Goal: Task Accomplishment & Management: Use online tool/utility

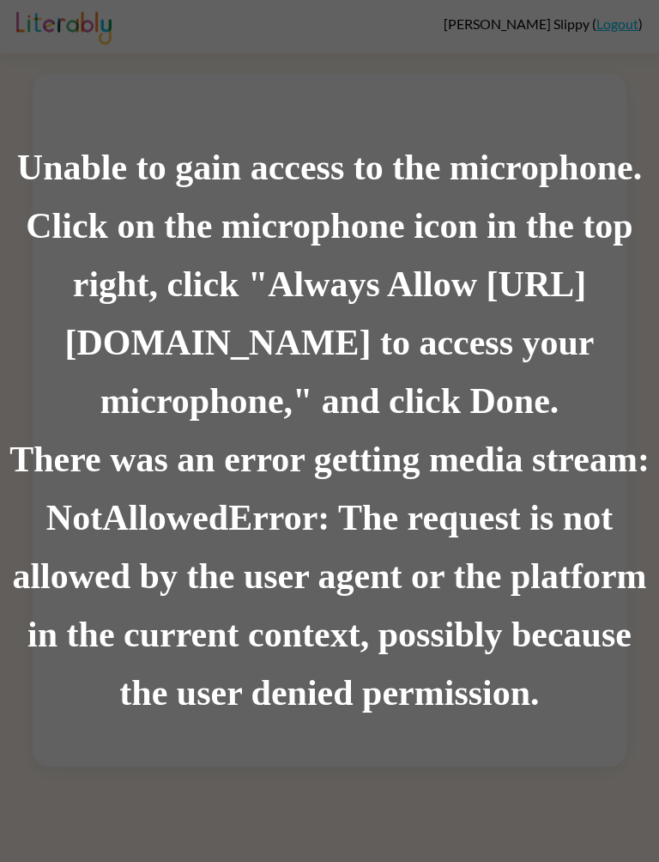
click at [585, 322] on div "Click on the microphone icon in the top right, click "Always Allow [URL][DOMAIN…" at bounding box center [329, 313] width 659 height 233
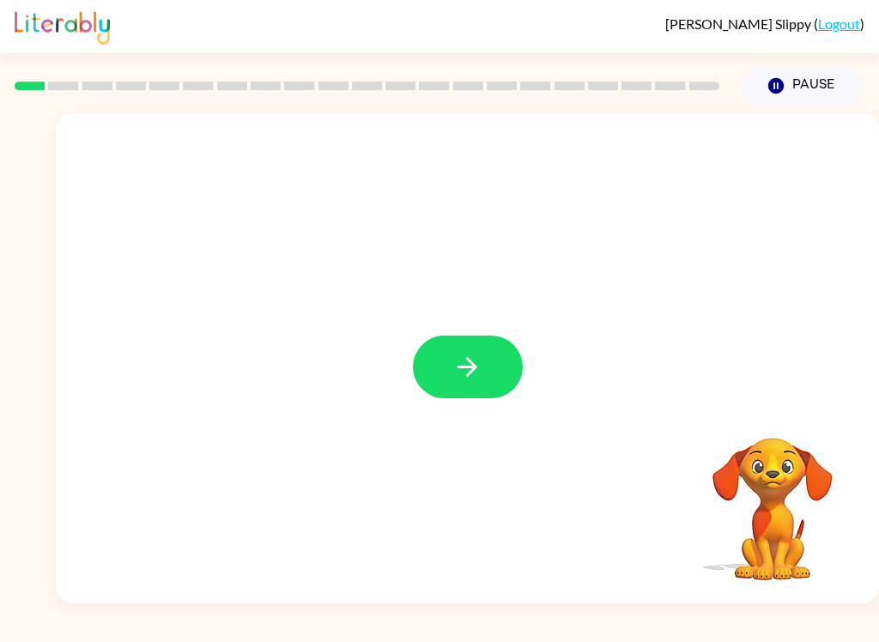
click at [469, 356] on icon "button" at bounding box center [467, 367] width 30 height 30
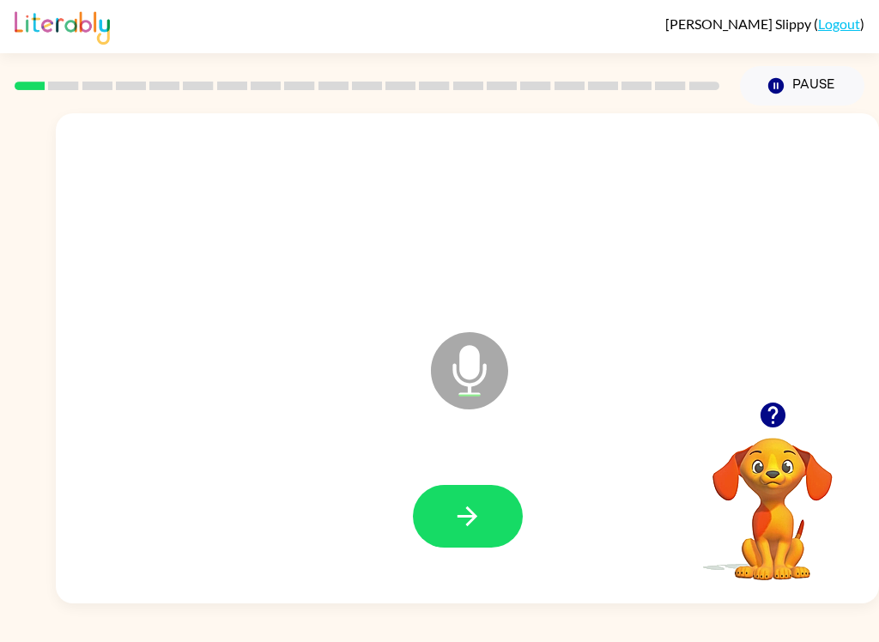
click at [470, 523] on icon "button" at bounding box center [468, 516] width 20 height 20
click at [477, 519] on icon "button" at bounding box center [467, 516] width 30 height 30
click at [458, 513] on icon "button" at bounding box center [467, 516] width 30 height 30
click at [470, 516] on icon "button" at bounding box center [468, 516] width 20 height 20
click at [463, 523] on icon "button" at bounding box center [467, 516] width 30 height 30
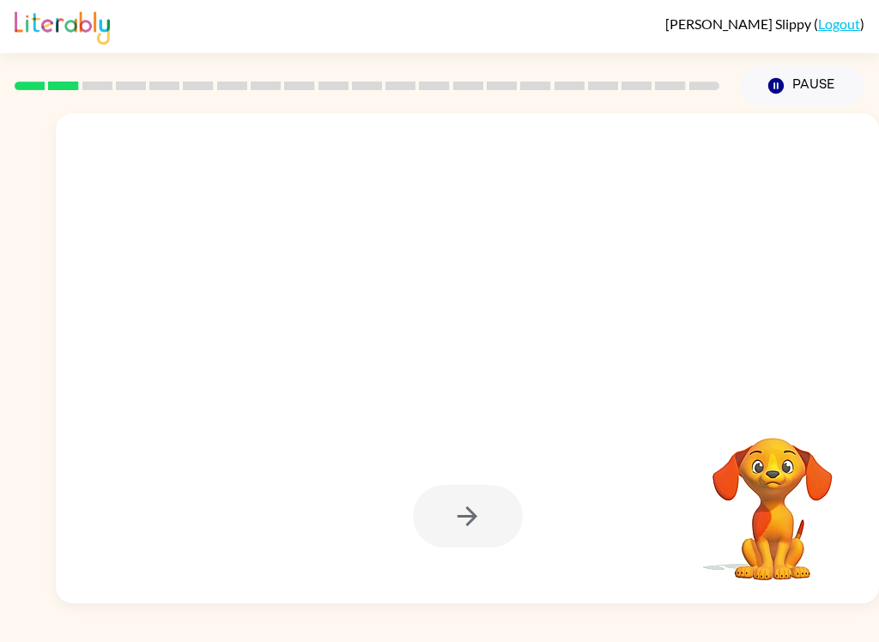
click at [480, 525] on div at bounding box center [468, 516] width 110 height 63
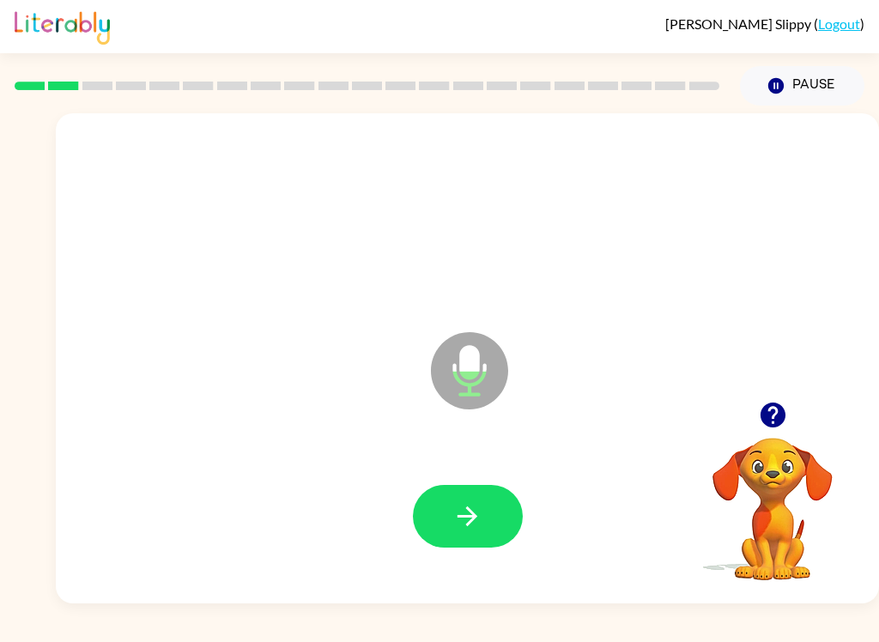
click at [476, 508] on icon "button" at bounding box center [467, 516] width 30 height 30
click at [477, 522] on icon "button" at bounding box center [467, 516] width 30 height 30
click at [485, 532] on button "button" at bounding box center [468, 516] width 110 height 63
click at [474, 516] on icon "button" at bounding box center [468, 516] width 20 height 20
click at [475, 509] on icon "button" at bounding box center [467, 516] width 30 height 30
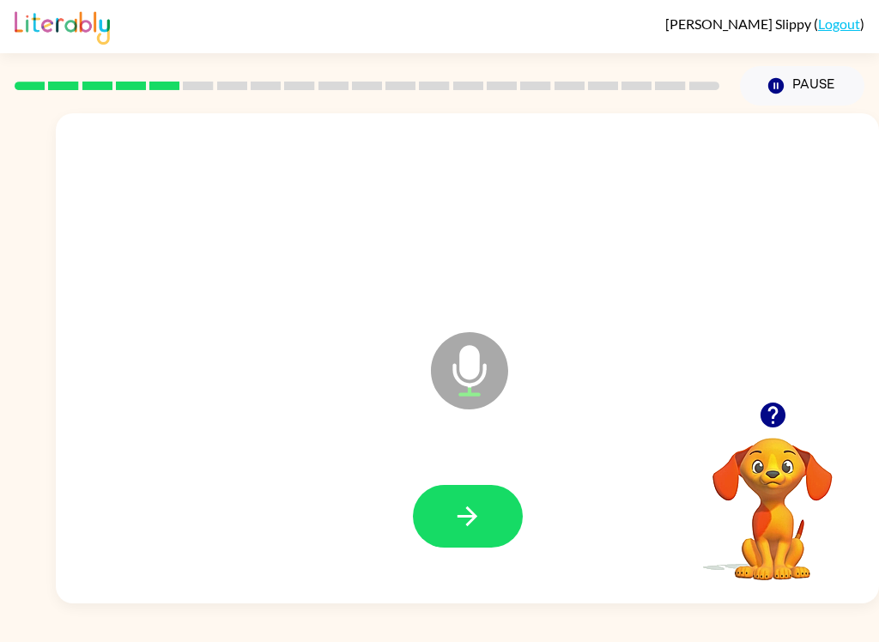
click at [475, 524] on icon "button" at bounding box center [467, 516] width 30 height 30
click at [486, 521] on button "button" at bounding box center [468, 516] width 110 height 63
click at [479, 525] on icon "button" at bounding box center [467, 516] width 30 height 30
click at [480, 514] on icon "button" at bounding box center [467, 516] width 30 height 30
click at [482, 508] on button "button" at bounding box center [468, 516] width 110 height 63
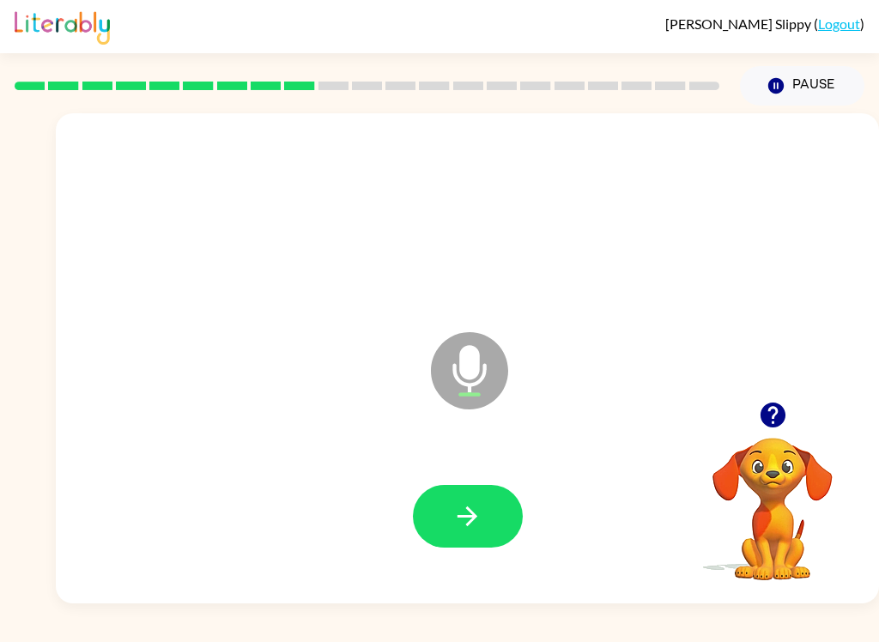
click at [470, 518] on icon "button" at bounding box center [468, 516] width 20 height 20
click at [489, 537] on button "button" at bounding box center [468, 516] width 110 height 63
click at [483, 512] on button "button" at bounding box center [468, 516] width 110 height 63
click at [482, 506] on button "button" at bounding box center [468, 516] width 110 height 63
click at [467, 523] on icon "button" at bounding box center [467, 516] width 30 height 30
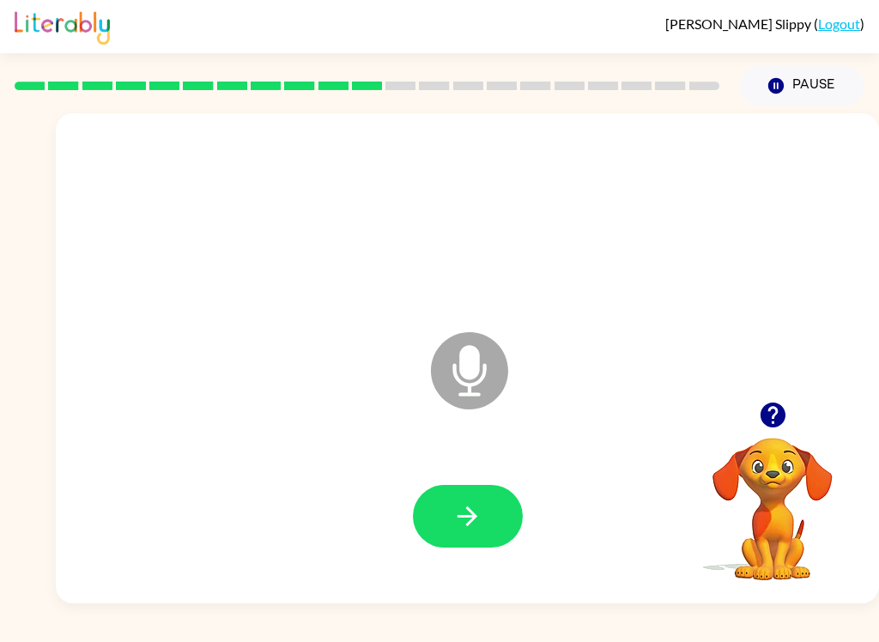
click at [473, 520] on icon "button" at bounding box center [468, 516] width 20 height 20
click at [476, 512] on icon "button" at bounding box center [467, 516] width 30 height 30
click at [482, 507] on icon "button" at bounding box center [467, 516] width 30 height 30
click at [458, 520] on icon "button" at bounding box center [467, 516] width 30 height 30
click at [470, 521] on icon "button" at bounding box center [467, 516] width 30 height 30
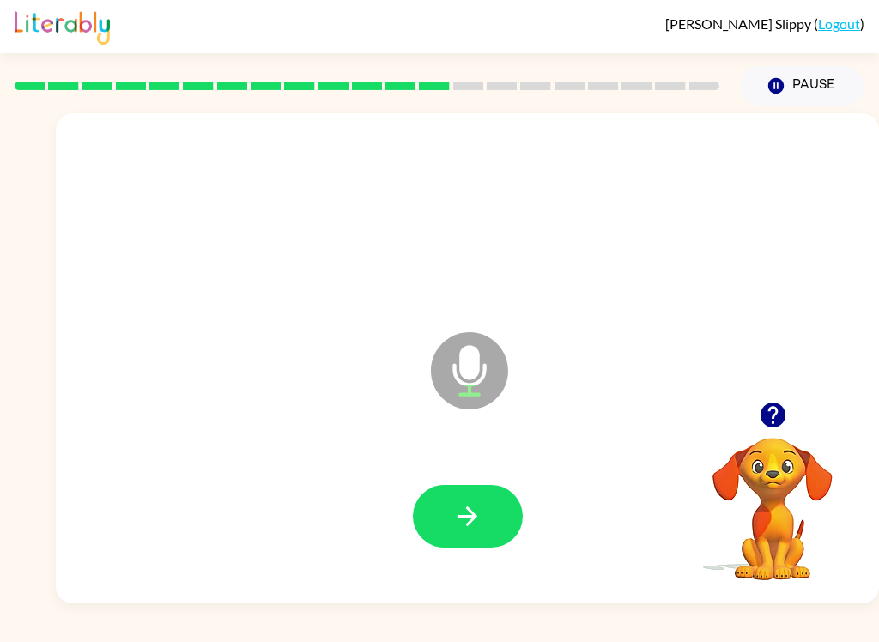
click at [490, 520] on button "button" at bounding box center [468, 516] width 110 height 63
click at [464, 519] on icon "button" at bounding box center [467, 516] width 30 height 30
click at [479, 511] on icon "button" at bounding box center [467, 516] width 30 height 30
click at [499, 512] on button "button" at bounding box center [468, 516] width 110 height 63
click at [476, 512] on icon "button" at bounding box center [467, 516] width 30 height 30
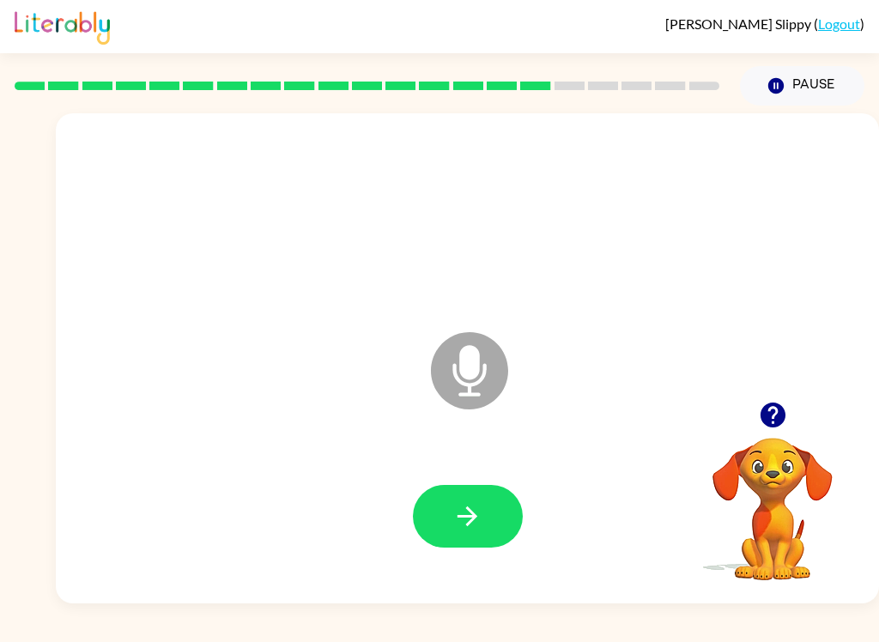
click at [467, 521] on icon "button" at bounding box center [467, 516] width 30 height 30
click at [485, 521] on button "button" at bounding box center [468, 516] width 110 height 63
click at [485, 515] on button "button" at bounding box center [468, 516] width 110 height 63
click at [464, 520] on icon "button" at bounding box center [467, 516] width 30 height 30
click at [468, 517] on icon "button" at bounding box center [468, 516] width 20 height 20
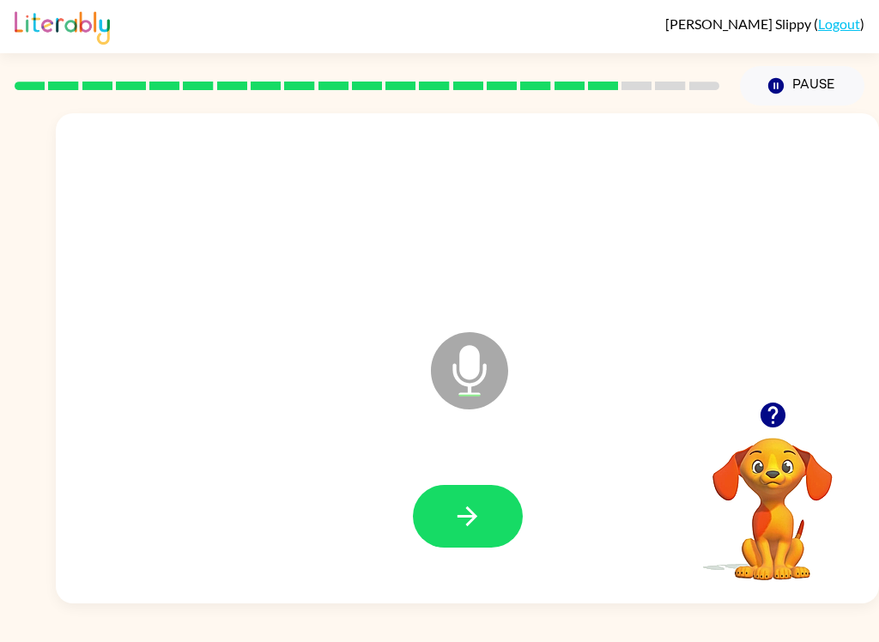
click at [482, 516] on icon "button" at bounding box center [467, 516] width 30 height 30
click at [485, 512] on button "button" at bounding box center [468, 516] width 110 height 63
click at [474, 516] on icon "button" at bounding box center [468, 516] width 20 height 20
click at [481, 538] on button "button" at bounding box center [468, 516] width 110 height 63
click at [479, 530] on icon "button" at bounding box center [467, 516] width 30 height 30
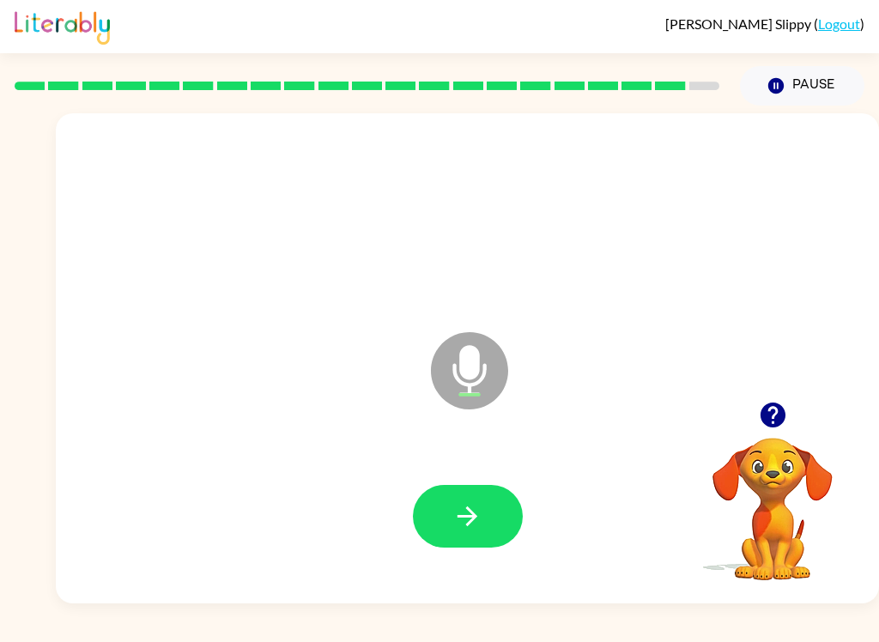
click at [466, 510] on icon "button" at bounding box center [467, 516] width 30 height 30
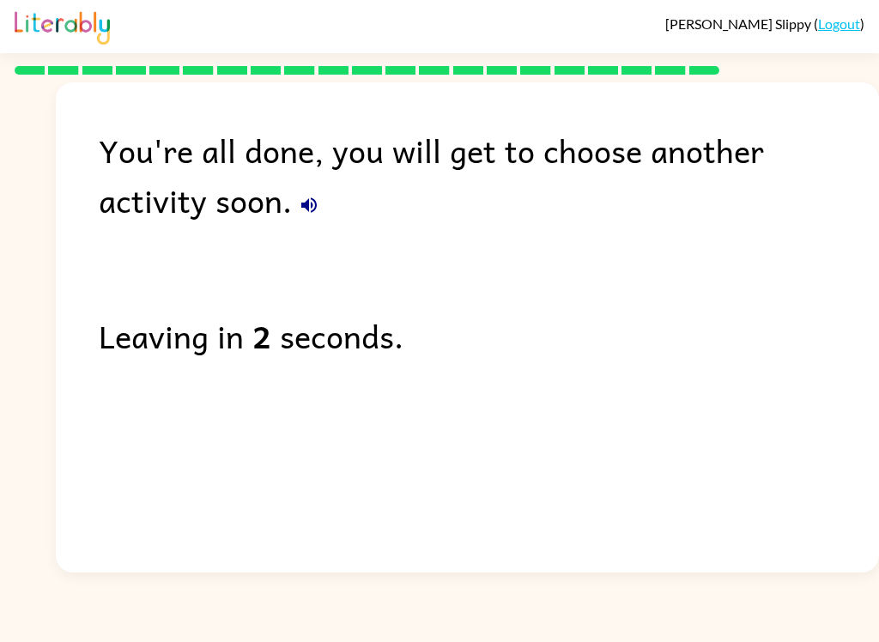
click at [299, 208] on icon "button" at bounding box center [309, 205] width 21 height 21
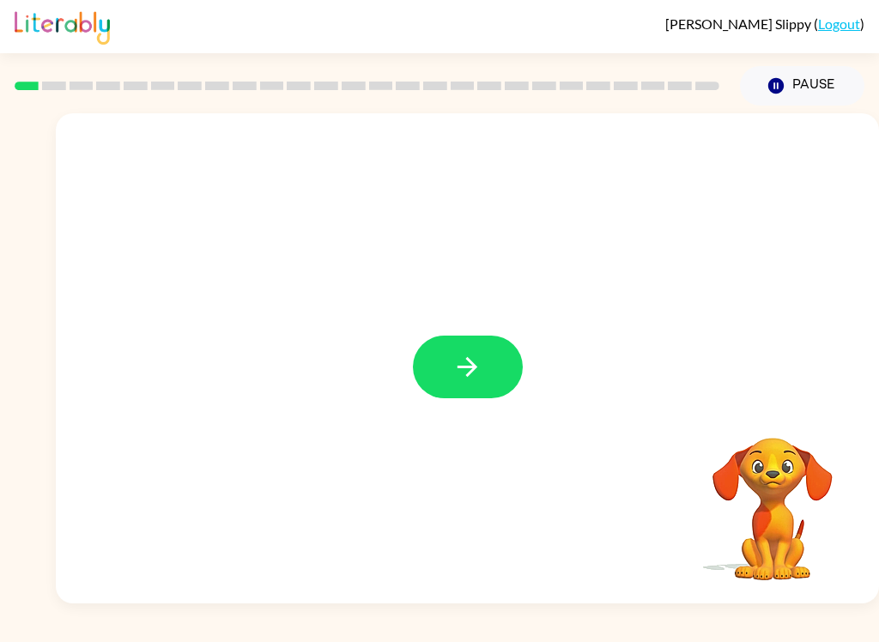
click at [460, 368] on icon "button" at bounding box center [468, 367] width 20 height 20
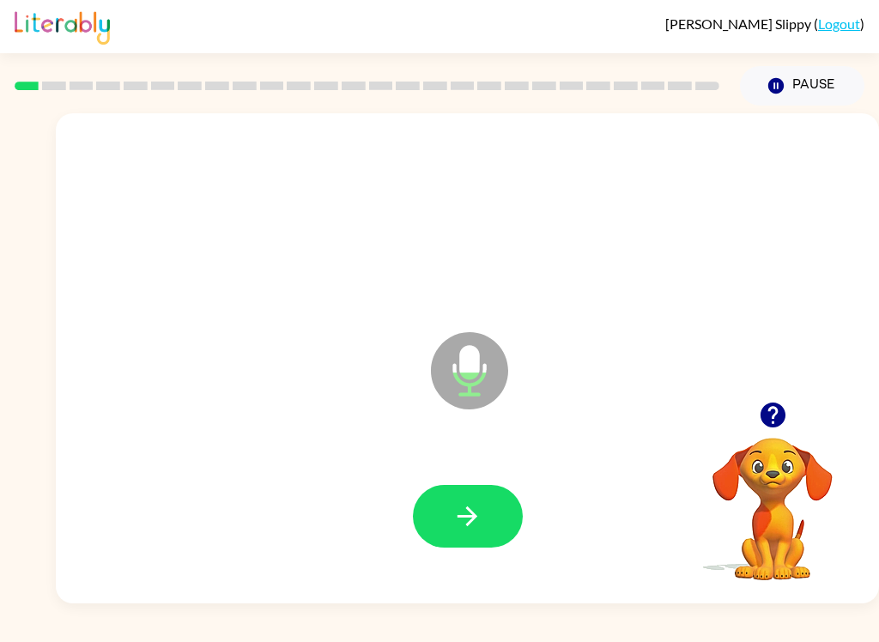
click at [485, 515] on button "button" at bounding box center [468, 516] width 110 height 63
click at [473, 538] on button "button" at bounding box center [468, 516] width 110 height 63
click at [486, 513] on button "button" at bounding box center [468, 516] width 110 height 63
click at [503, 494] on button "button" at bounding box center [468, 516] width 110 height 63
click at [503, 494] on div at bounding box center [468, 516] width 110 height 63
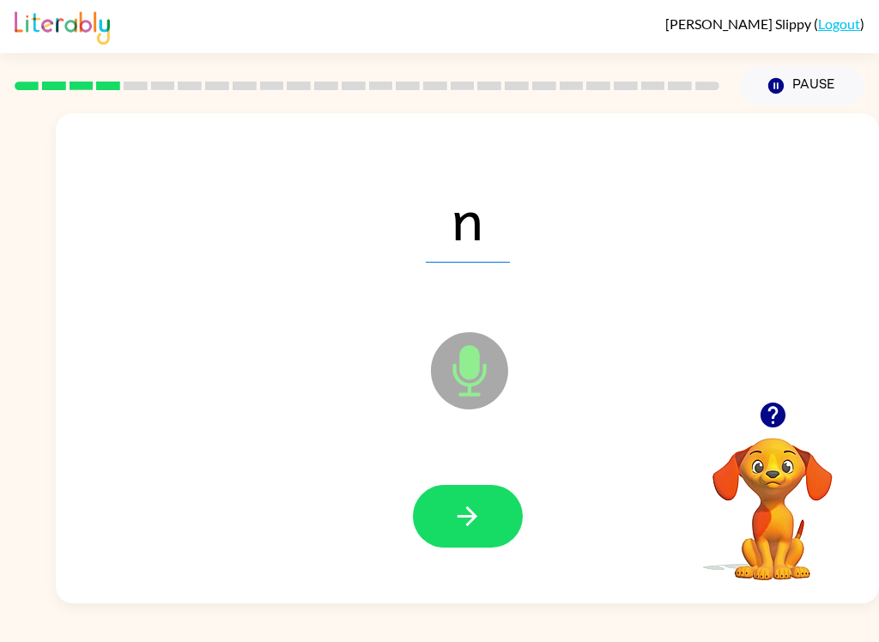
click at [461, 520] on icon "button" at bounding box center [467, 516] width 30 height 30
click at [480, 512] on icon "button" at bounding box center [467, 516] width 30 height 30
click at [467, 509] on icon "button" at bounding box center [468, 516] width 20 height 20
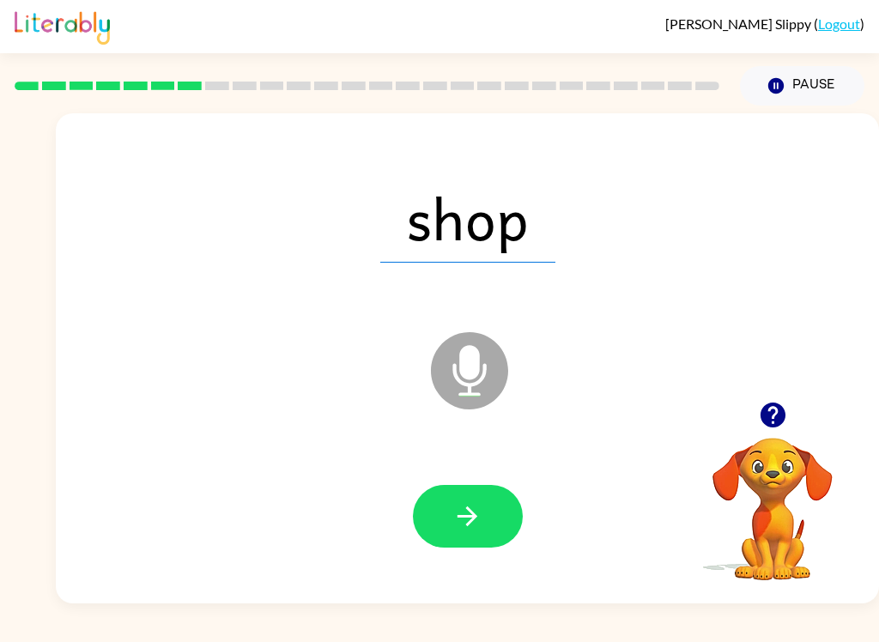
click at [470, 518] on icon "button" at bounding box center [467, 516] width 30 height 30
click at [811, 95] on button "Pause Pause" at bounding box center [802, 85] width 124 height 39
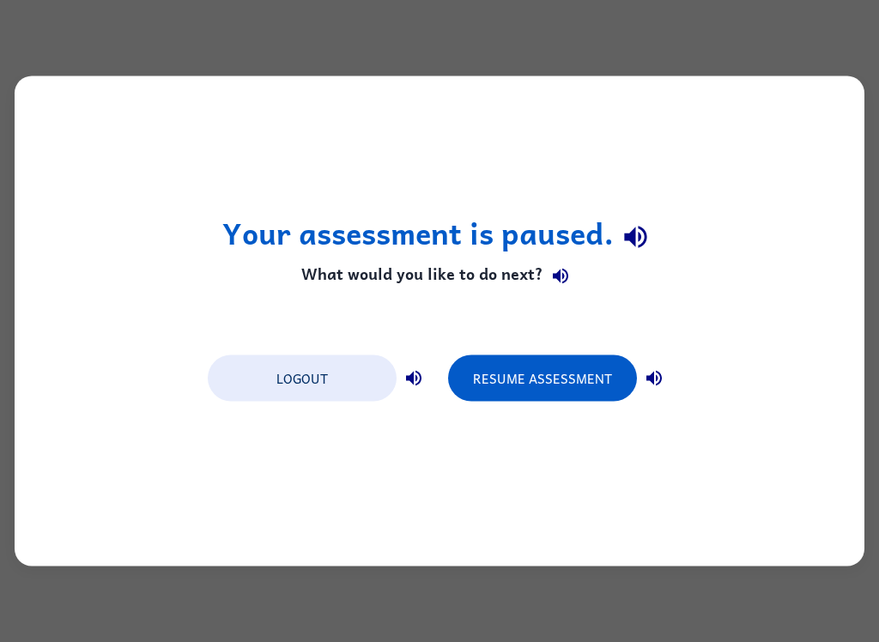
click at [561, 386] on button "Resume Assessment" at bounding box center [542, 378] width 189 height 46
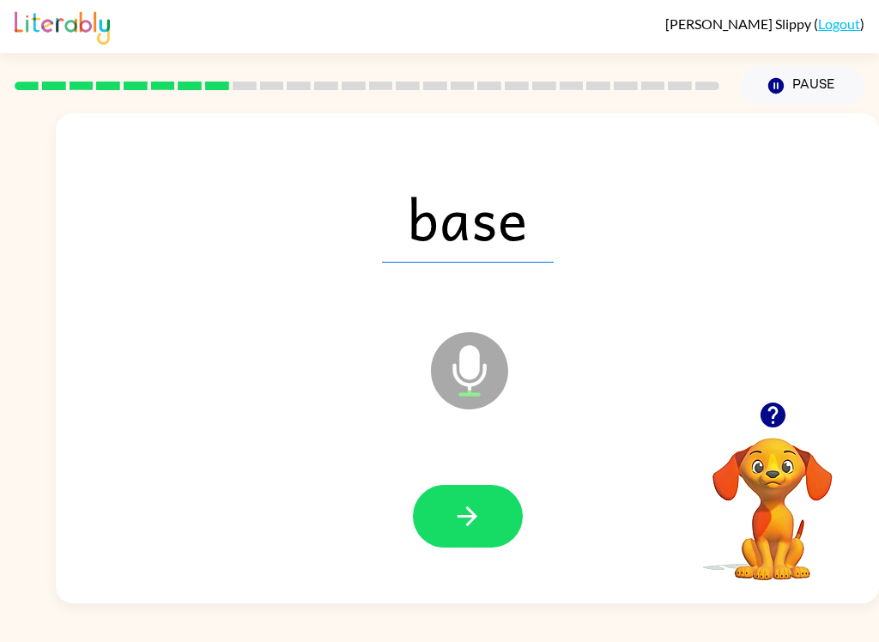
click at [471, 515] on icon "button" at bounding box center [467, 516] width 30 height 30
click at [477, 507] on icon "button" at bounding box center [467, 516] width 30 height 30
click at [467, 518] on icon "button" at bounding box center [468, 516] width 20 height 20
click at [480, 515] on icon "button" at bounding box center [467, 516] width 30 height 30
click at [477, 530] on icon "button" at bounding box center [467, 516] width 30 height 30
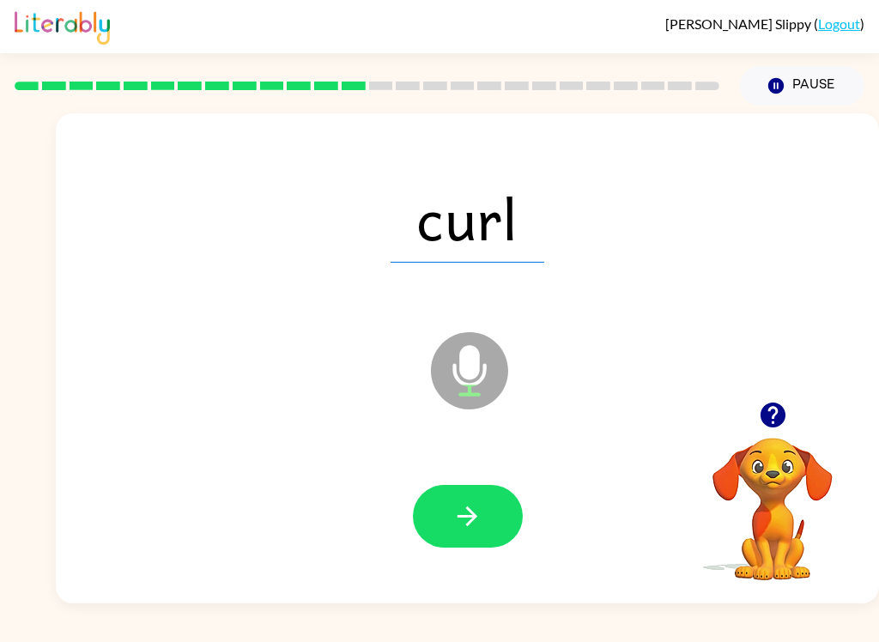
click at [488, 513] on button "button" at bounding box center [468, 516] width 110 height 63
click at [493, 507] on button "button" at bounding box center [468, 516] width 110 height 63
click at [496, 532] on button "button" at bounding box center [468, 516] width 110 height 63
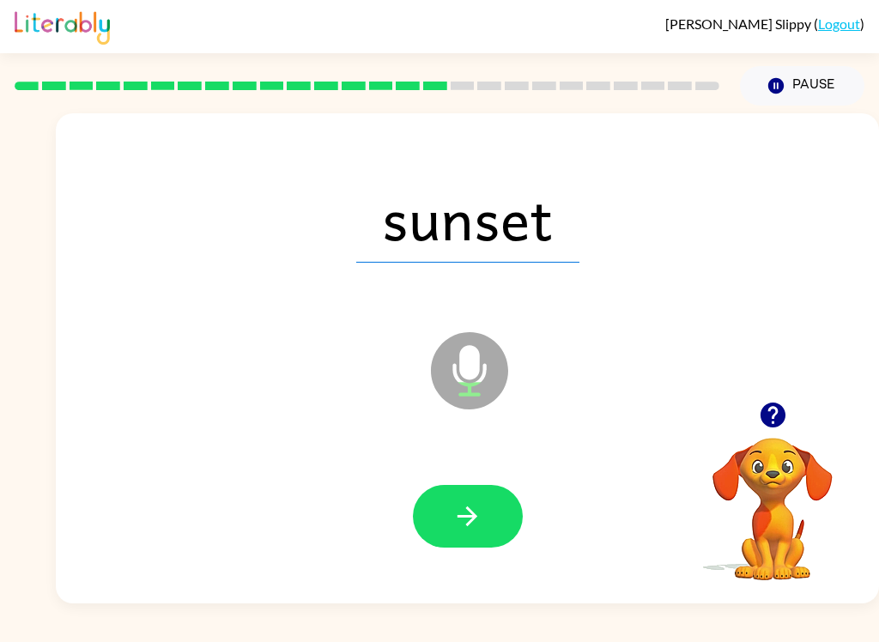
click at [465, 521] on icon "button" at bounding box center [467, 516] width 30 height 30
click at [477, 521] on icon "button" at bounding box center [467, 516] width 30 height 30
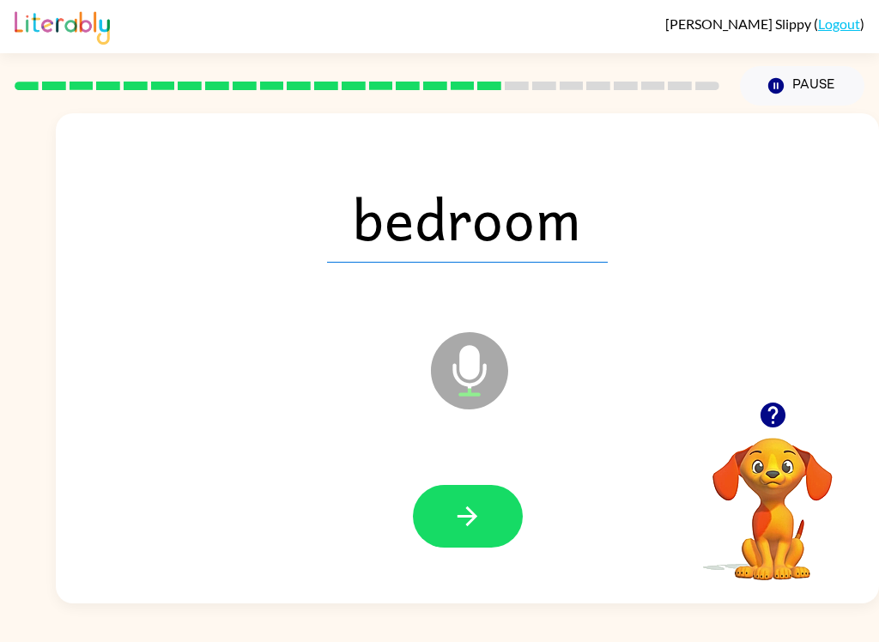
click at [473, 542] on button "button" at bounding box center [468, 516] width 110 height 63
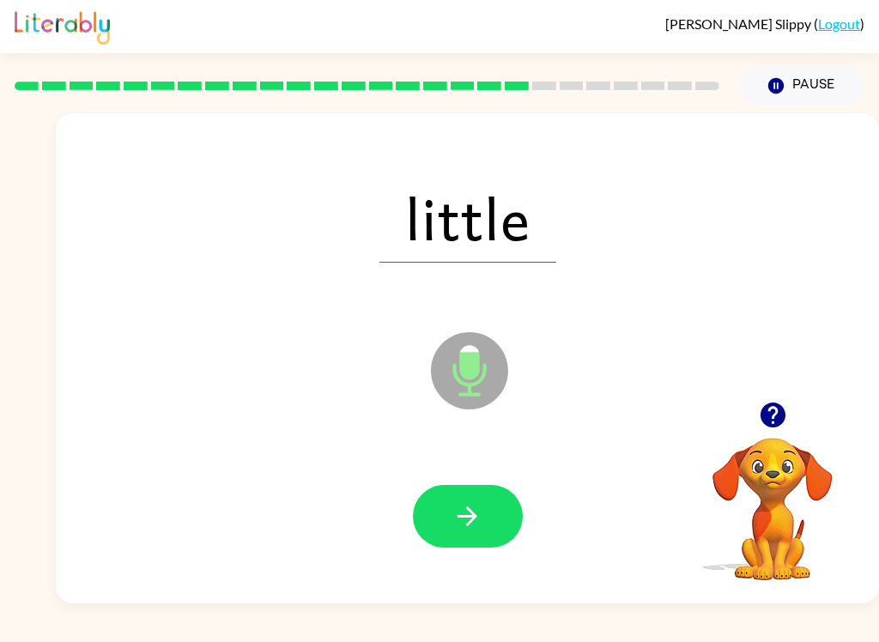
click at [477, 516] on icon "button" at bounding box center [467, 516] width 30 height 30
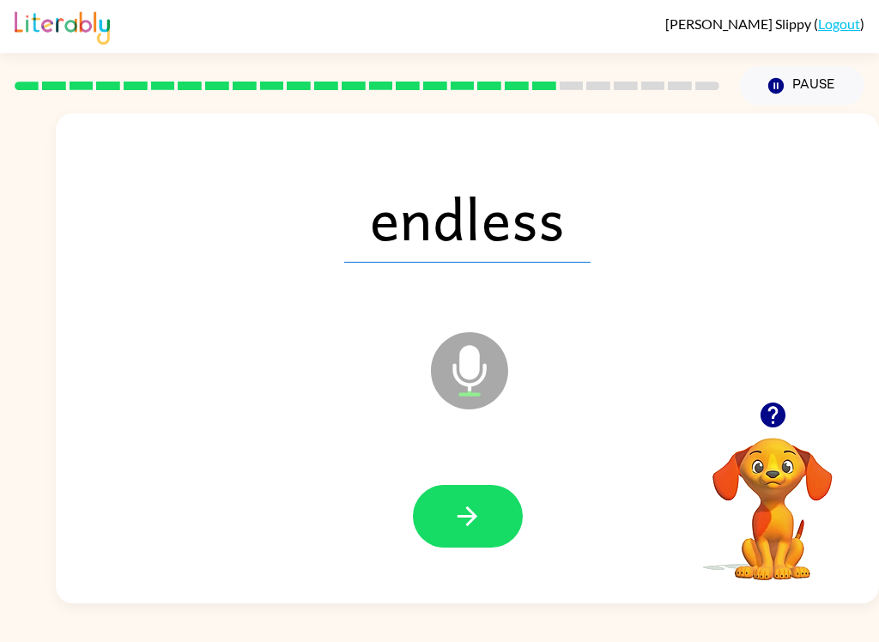
click at [467, 532] on button "button" at bounding box center [468, 516] width 110 height 63
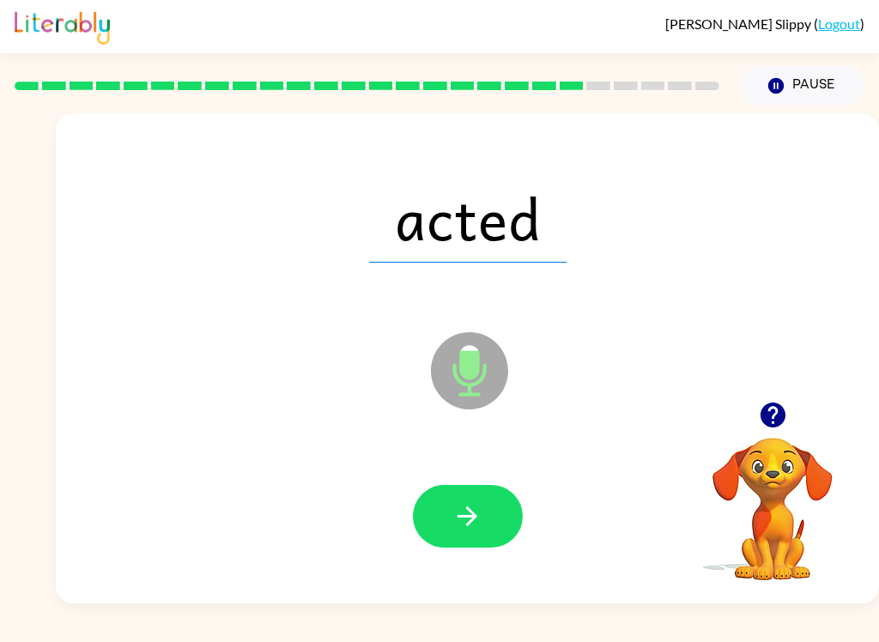
click at [482, 513] on button "button" at bounding box center [468, 516] width 110 height 63
click at [472, 537] on button "button" at bounding box center [468, 516] width 110 height 63
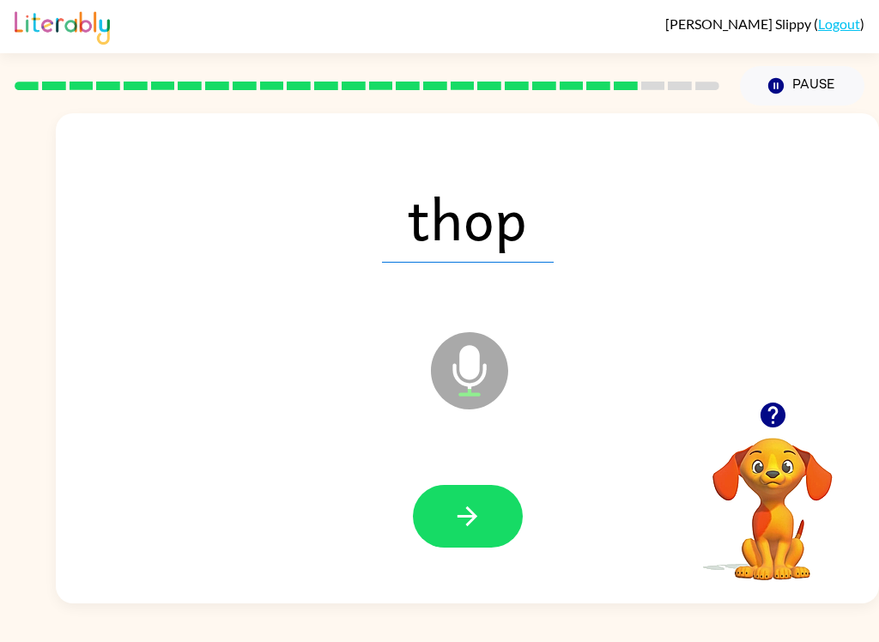
click at [496, 512] on button "button" at bounding box center [468, 516] width 110 height 63
click at [470, 510] on icon "button" at bounding box center [468, 516] width 20 height 20
click at [470, 525] on icon "button" at bounding box center [467, 516] width 30 height 30
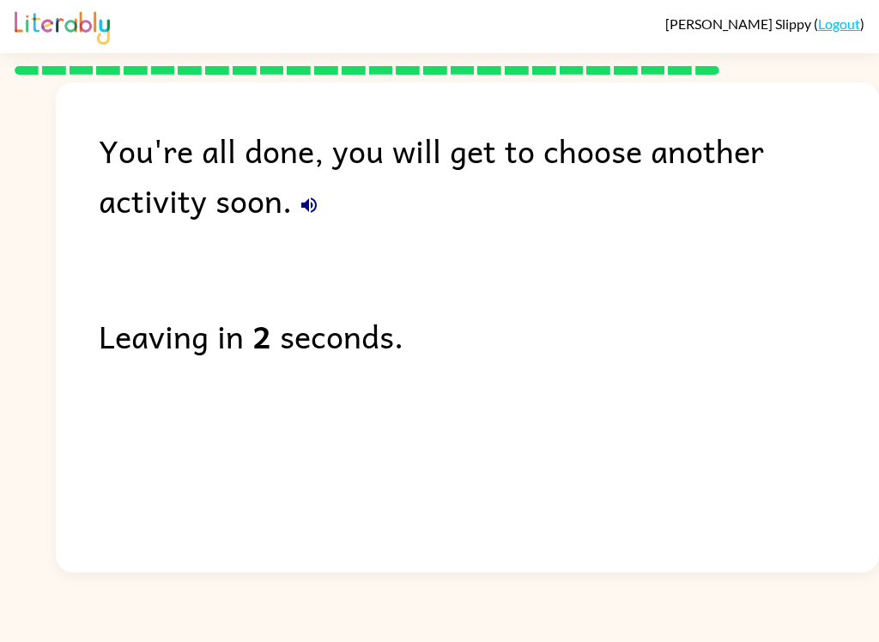
click at [292, 209] on button "button" at bounding box center [309, 205] width 34 height 34
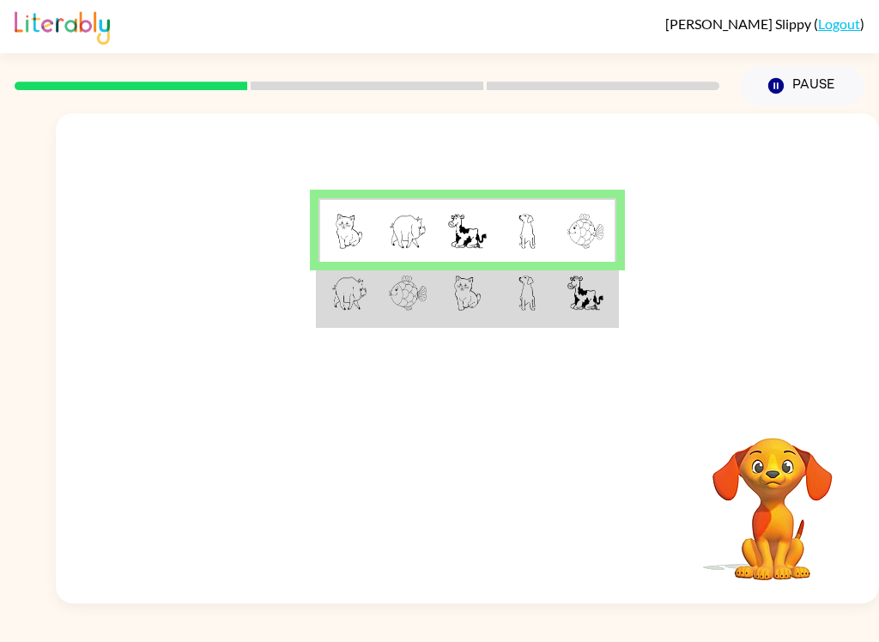
click at [324, 296] on td at bounding box center [347, 294] width 59 height 64
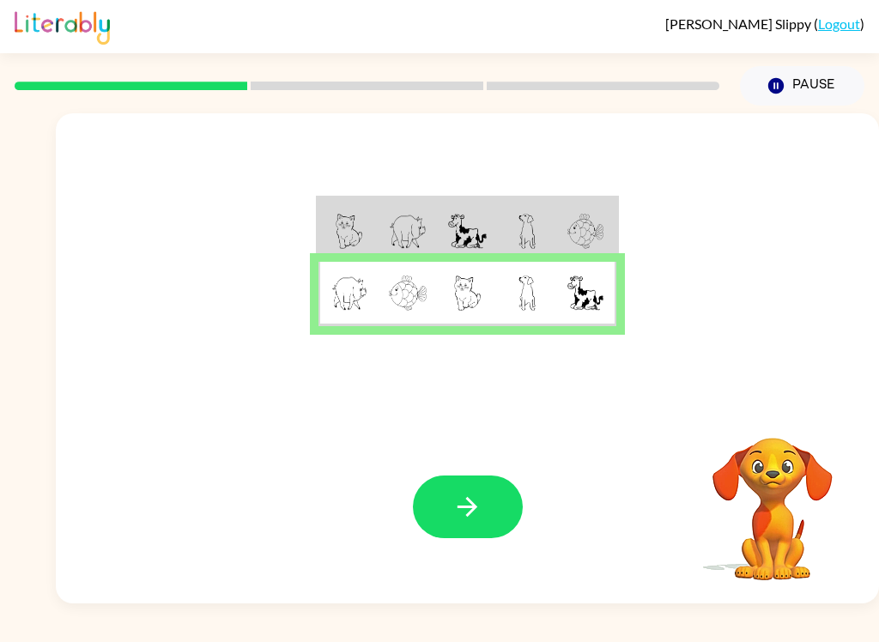
click at [460, 512] on icon "button" at bounding box center [467, 507] width 30 height 30
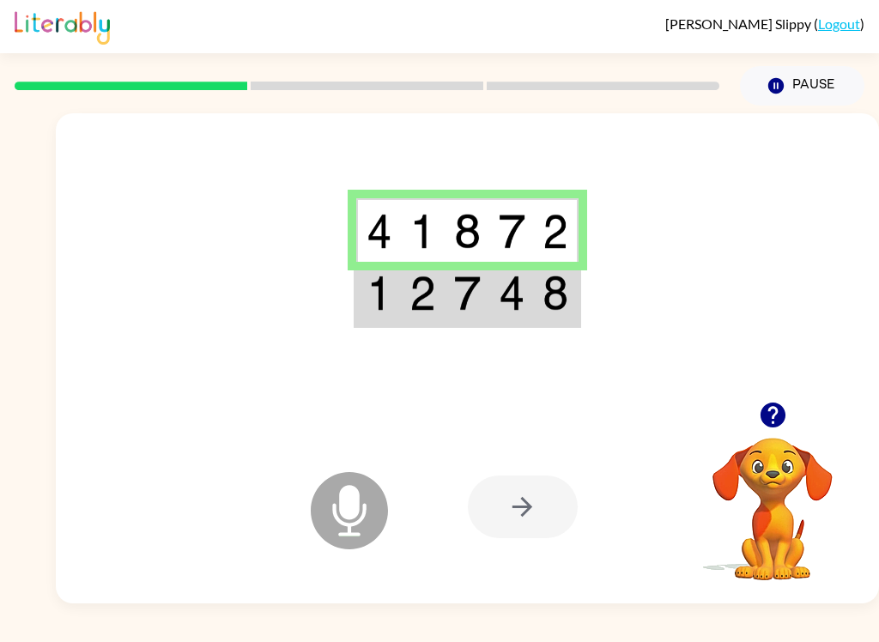
click at [377, 292] on img at bounding box center [380, 293] width 26 height 35
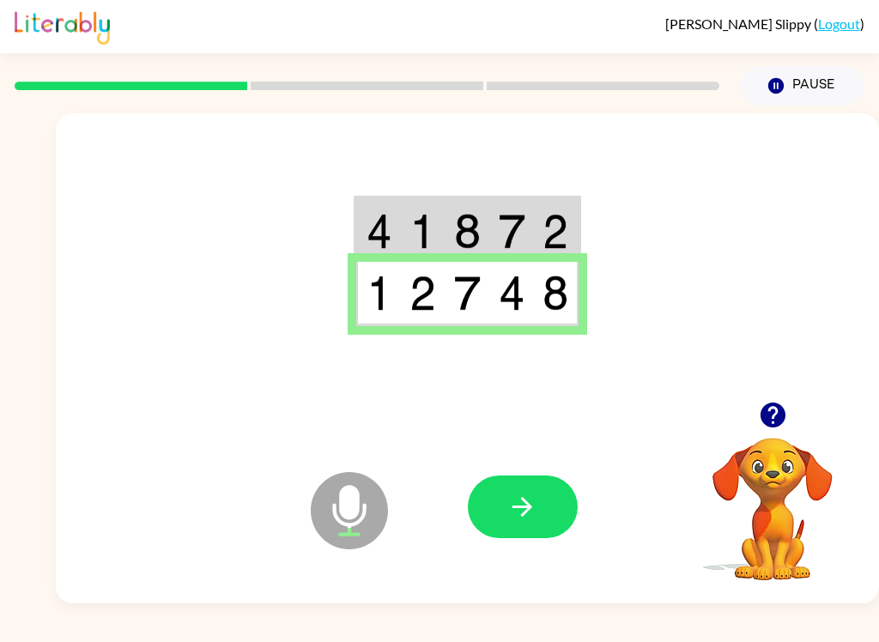
click at [535, 511] on icon "button" at bounding box center [522, 507] width 30 height 30
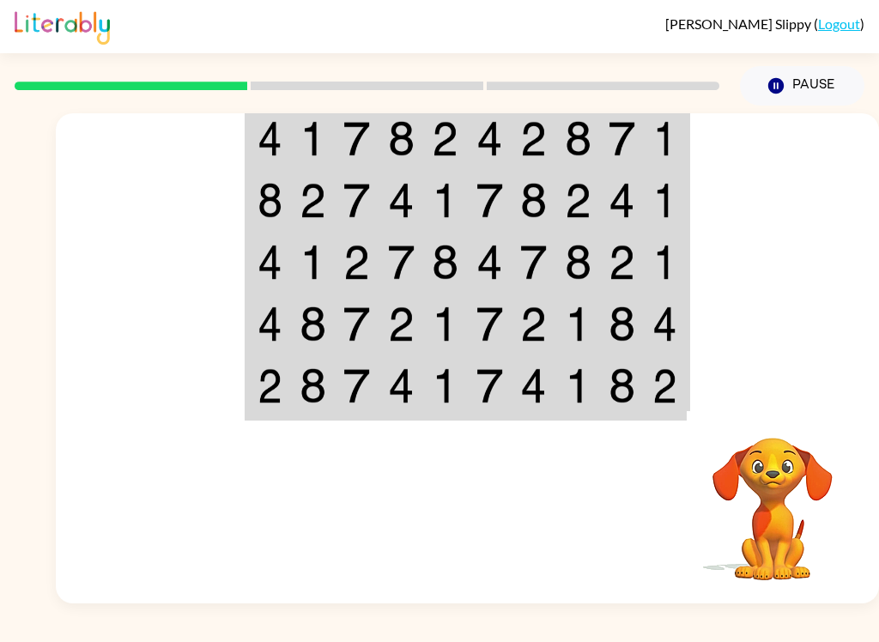
click at [263, 146] on img at bounding box center [270, 138] width 25 height 35
click at [251, 129] on td at bounding box center [268, 138] width 44 height 64
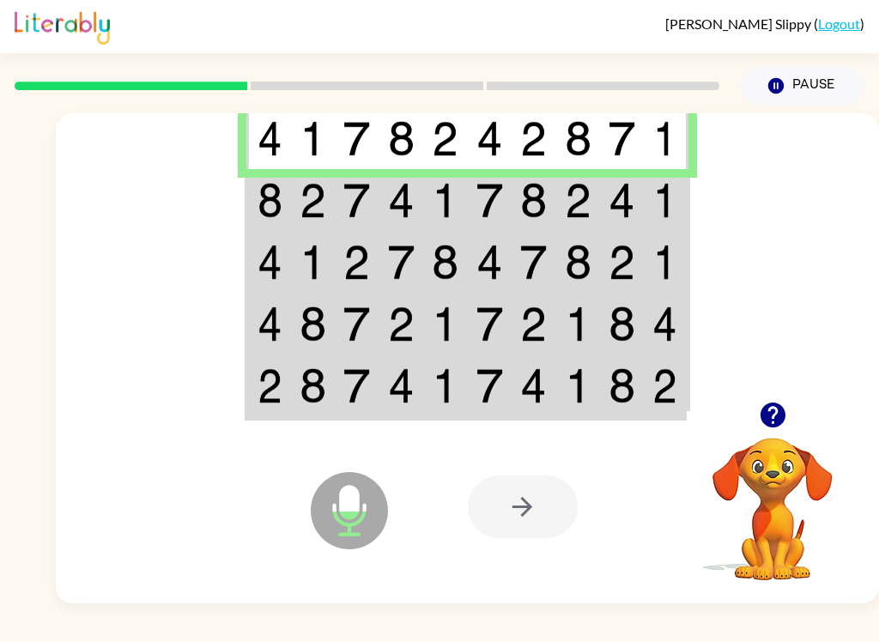
click at [228, 195] on div at bounding box center [467, 257] width 823 height 288
click at [255, 200] on td at bounding box center [268, 200] width 44 height 62
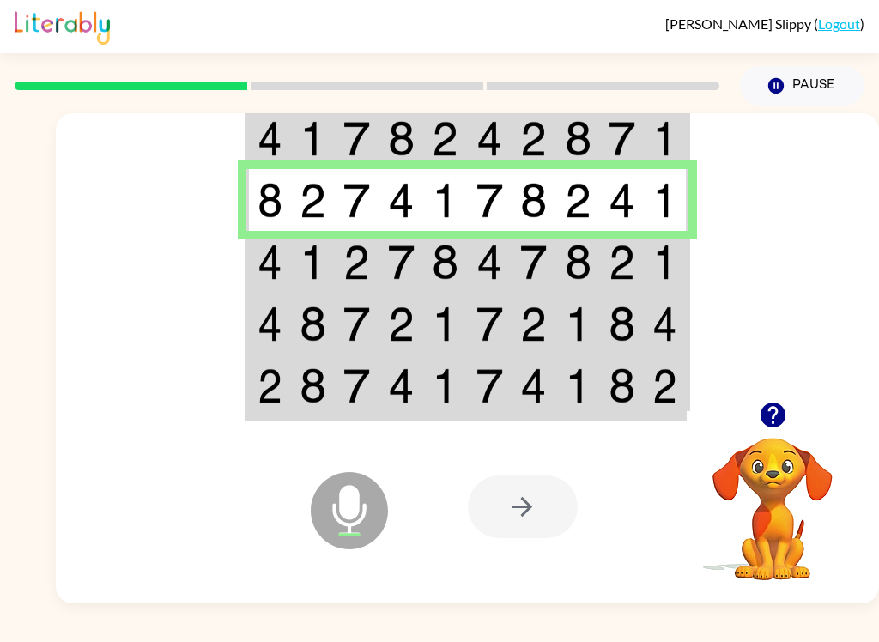
click at [275, 261] on img at bounding box center [270, 262] width 25 height 35
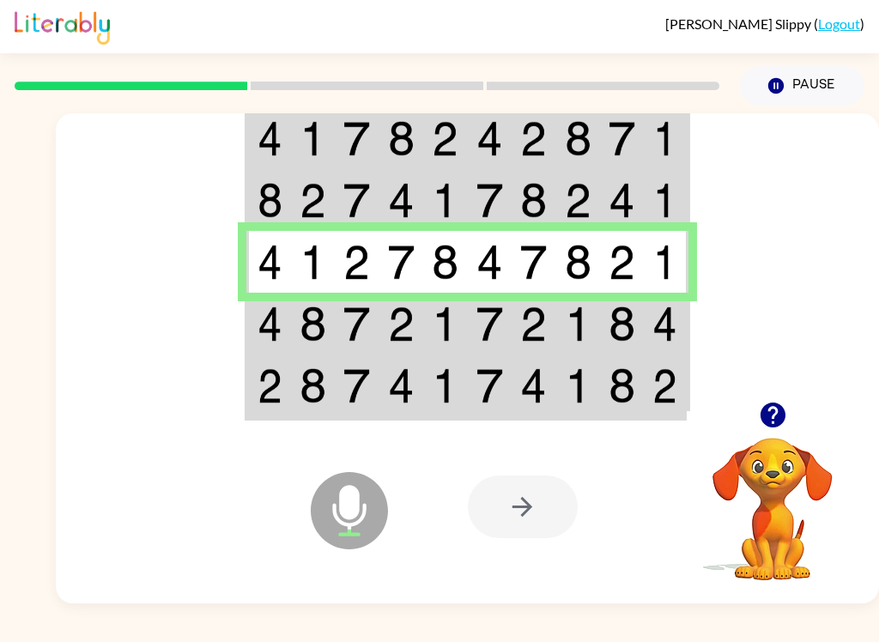
click at [258, 329] on img at bounding box center [270, 323] width 25 height 35
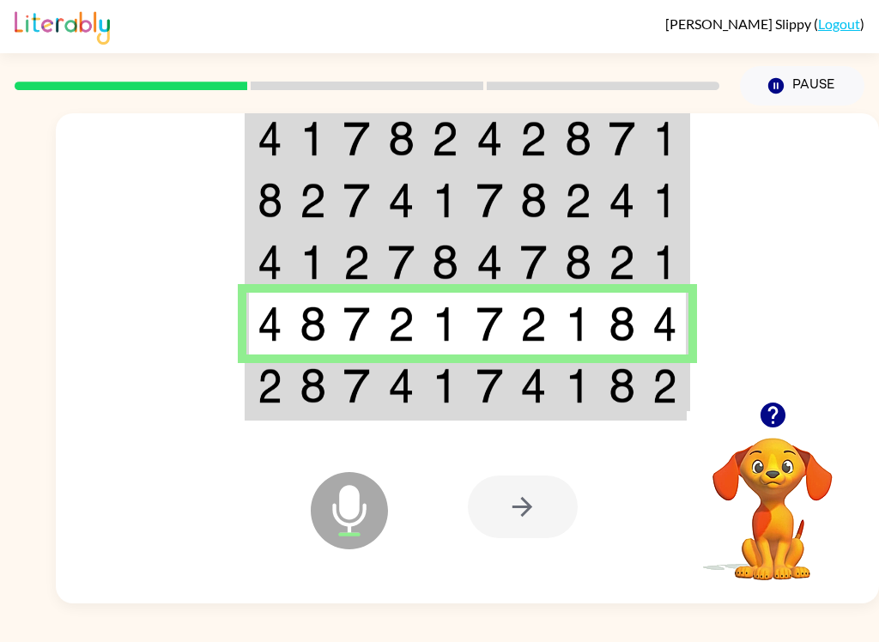
click at [254, 391] on td at bounding box center [268, 387] width 44 height 64
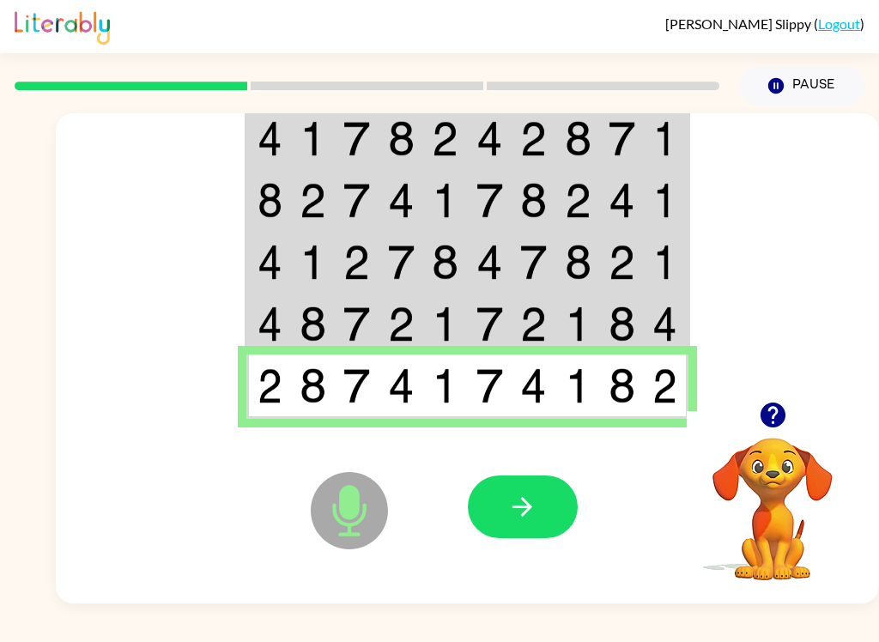
click at [522, 497] on icon "button" at bounding box center [522, 507] width 30 height 30
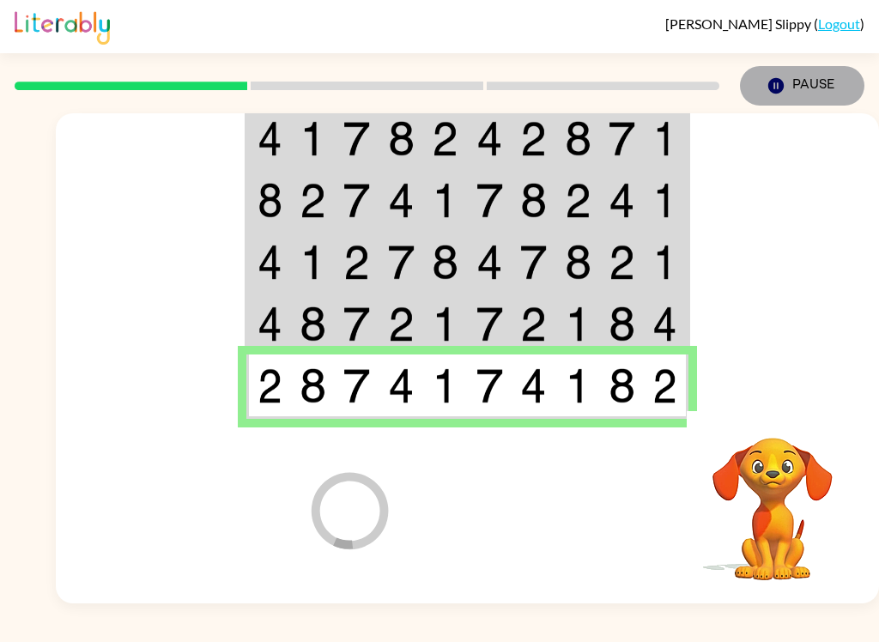
click at [830, 83] on button "Pause Pause" at bounding box center [802, 85] width 124 height 39
